Goal: Register for event/course

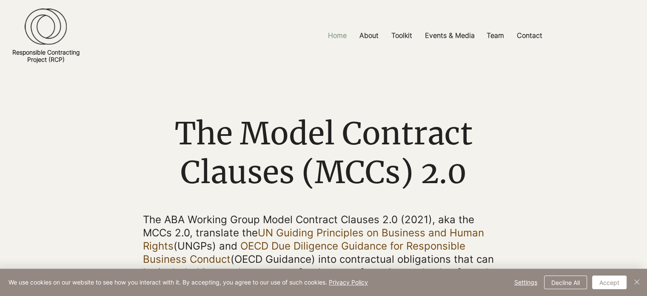
click at [339, 35] on p "Home" at bounding box center [337, 35] width 27 height 19
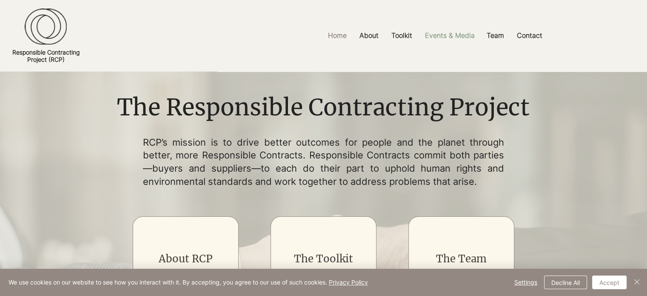
click at [442, 36] on p "Events & Media" at bounding box center [450, 35] width 58 height 19
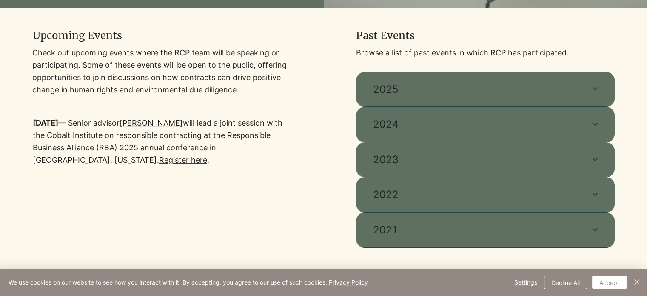
scroll to position [255, 0]
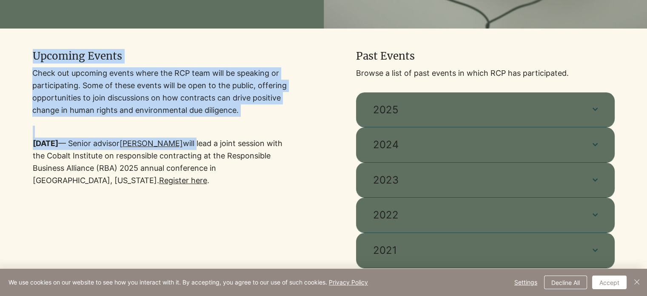
drag, startPoint x: 27, startPoint y: 144, endPoint x: 189, endPoint y: 146, distance: 161.6
click at [189, 146] on div "Upcoming Events Check out upcoming events where the RCP team will be speaking o…" at bounding box center [162, 163] width 324 height 270
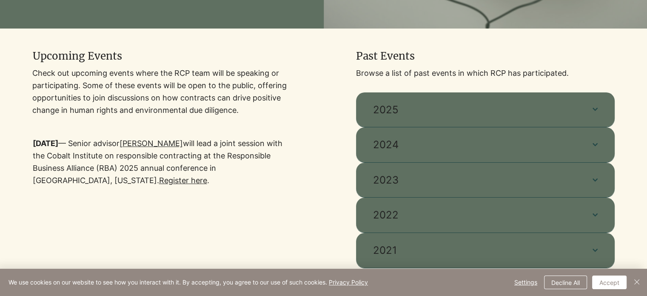
click at [167, 185] on p "[DATE] — Senior advisor [PERSON_NAME] will lead a joint session with the Cobalt…" at bounding box center [162, 161] width 259 height 49
click at [96, 192] on div at bounding box center [161, 117] width 259 height 179
click at [159, 182] on link "Register here" at bounding box center [183, 180] width 48 height 9
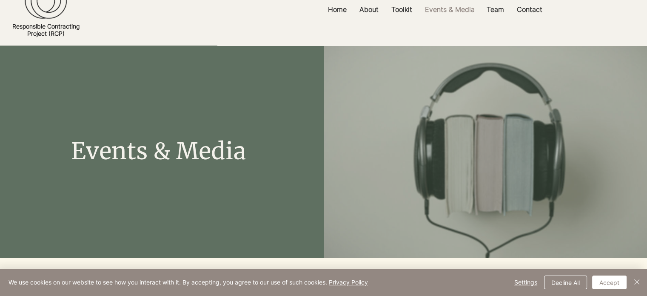
scroll to position [0, 0]
